Goal: Find specific page/section: Find specific page/section

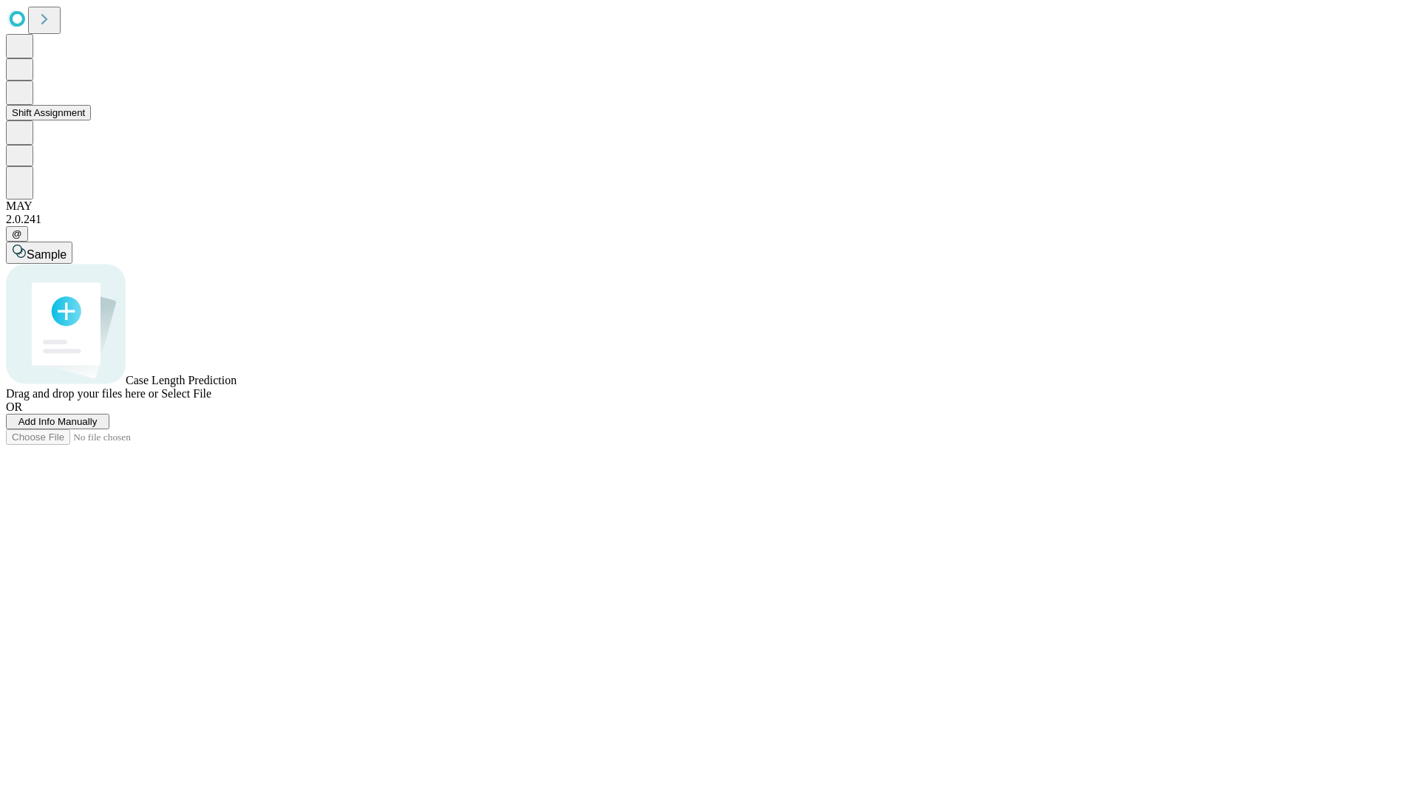
click at [91, 120] on button "Shift Assignment" at bounding box center [48, 113] width 85 height 16
